Goal: Find specific page/section: Find specific page/section

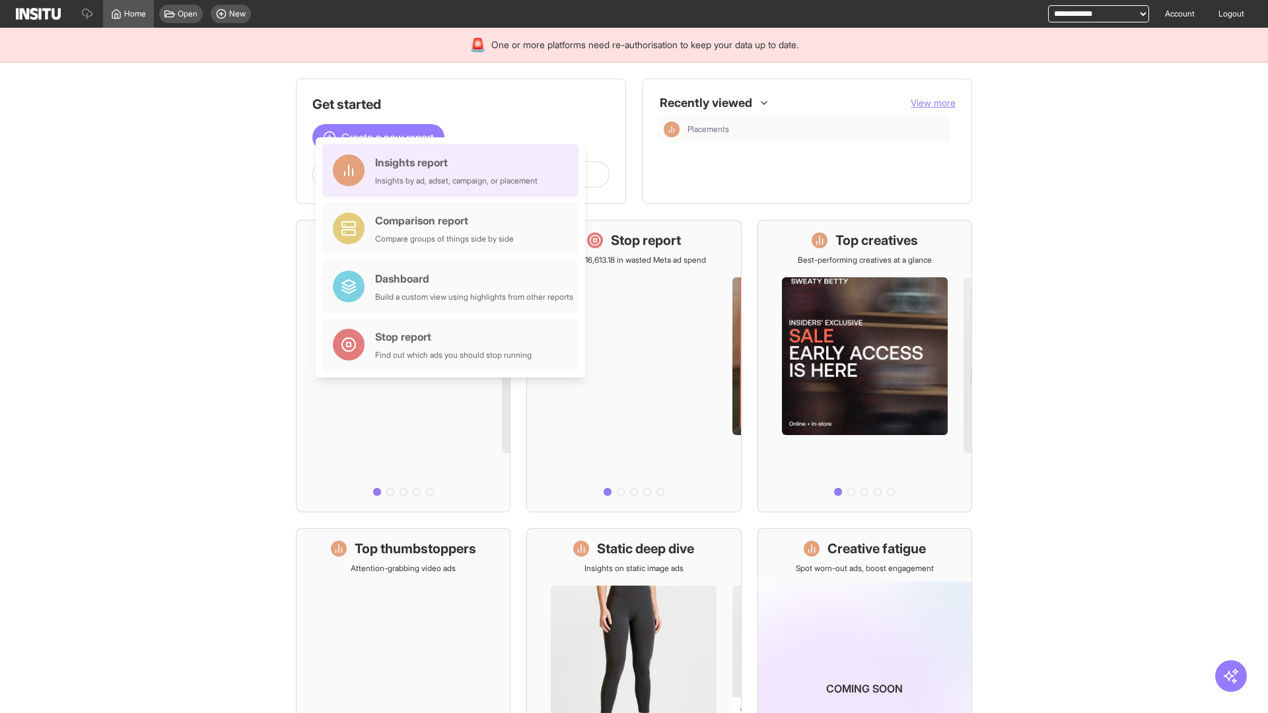
click at [454, 170] on div "Insights report Insights by ad, adset, campaign, or placement" at bounding box center [456, 171] width 162 height 32
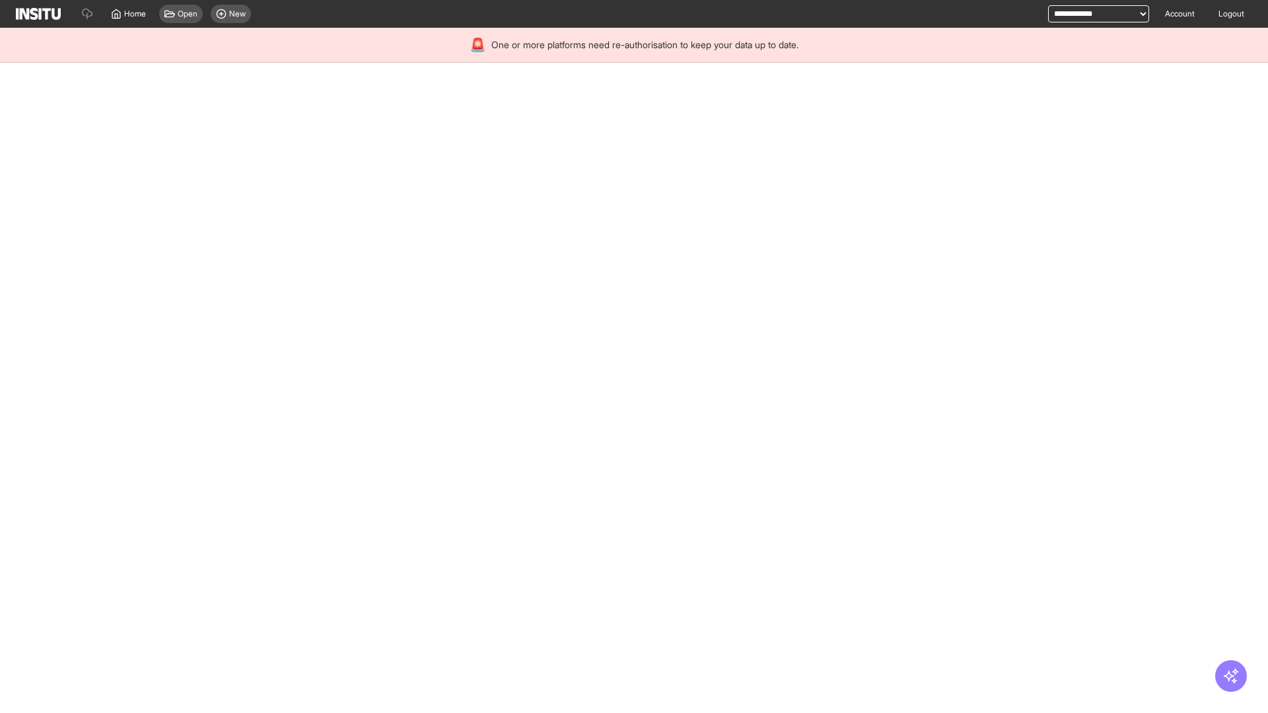
select select "**"
